Goal: Information Seeking & Learning: Learn about a topic

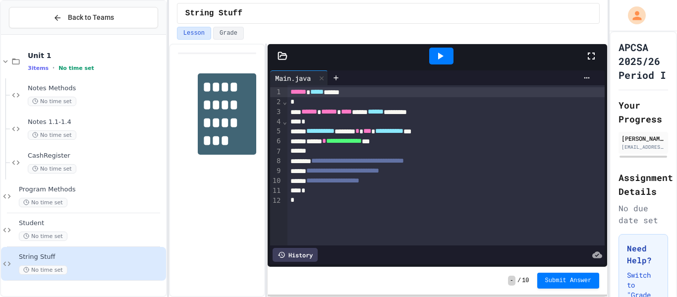
click at [443, 53] on icon at bounding box center [440, 56] width 12 height 12
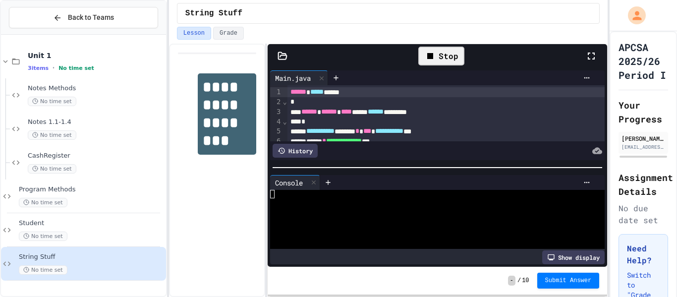
click at [330, 42] on div "Lesson Grade" at bounding box center [388, 35] width 439 height 17
click at [82, 220] on span "Student" at bounding box center [91, 223] width 145 height 8
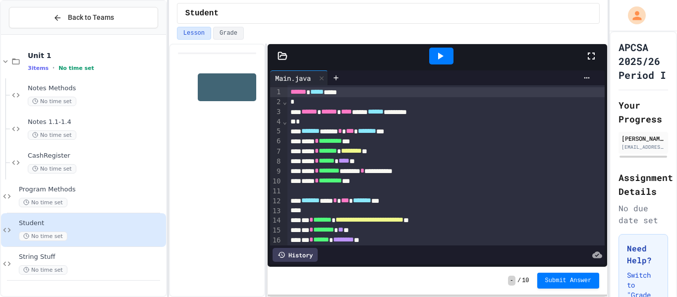
click at [430, 53] on div at bounding box center [441, 56] width 24 height 17
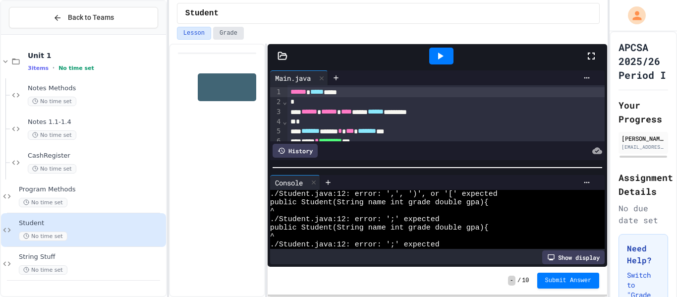
click at [229, 32] on button "Grade" at bounding box center [228, 33] width 31 height 13
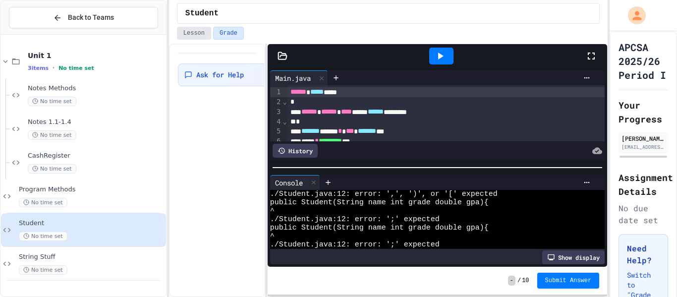
click at [193, 33] on button "Lesson" at bounding box center [194, 33] width 34 height 13
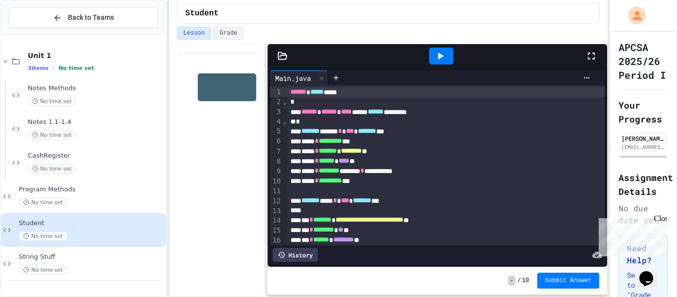
click at [439, 62] on div at bounding box center [441, 56] width 24 height 17
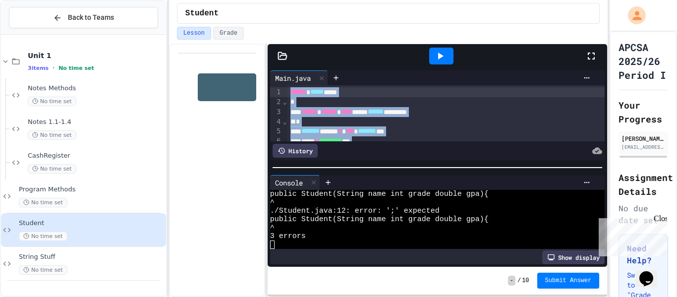
drag, startPoint x: 323, startPoint y: 136, endPoint x: 251, endPoint y: 25, distance: 132.3
click at [251, 25] on div "**********" at bounding box center [388, 148] width 439 height 297
click at [334, 77] on icon at bounding box center [336, 78] width 8 height 8
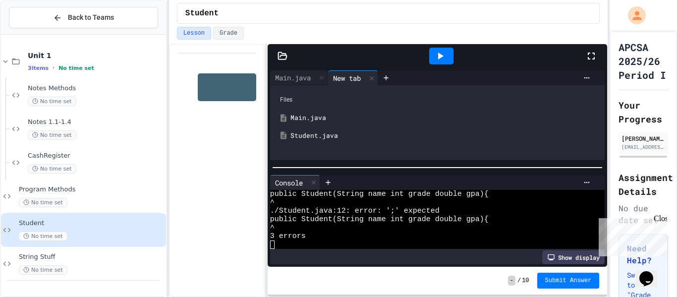
click at [317, 139] on div "Student.java" at bounding box center [445, 136] width 309 height 10
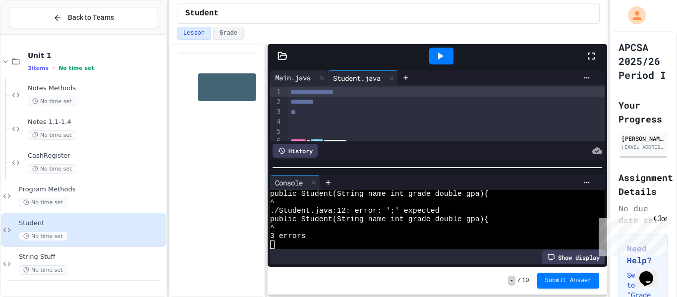
click at [297, 77] on div "Main.java" at bounding box center [293, 77] width 46 height 10
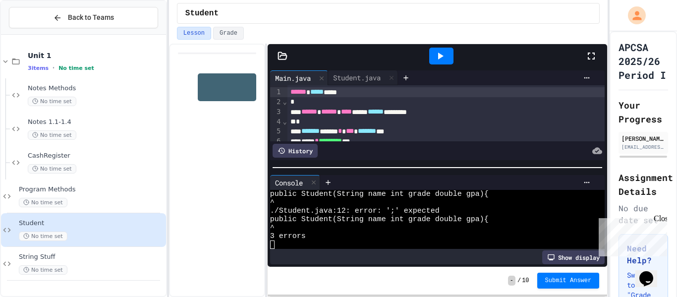
scroll to position [145, 0]
